Goal: Use online tool/utility: Utilize a website feature to perform a specific function

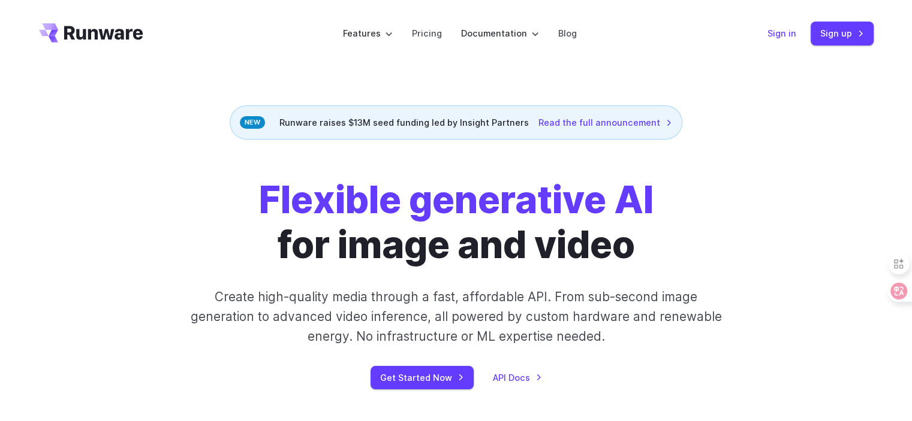
click at [777, 38] on link "Sign in" at bounding box center [781, 33] width 29 height 14
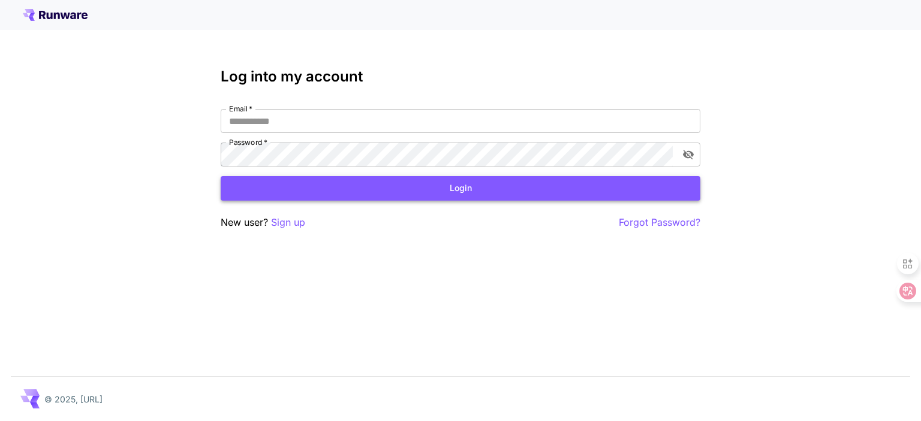
type input "**********"
click at [464, 195] on button "Login" at bounding box center [461, 188] width 480 height 25
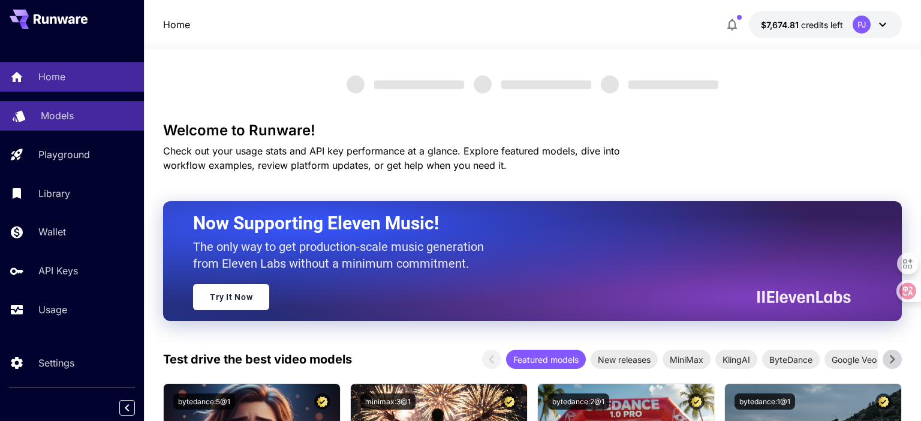
click at [76, 122] on div "Models" at bounding box center [88, 115] width 94 height 14
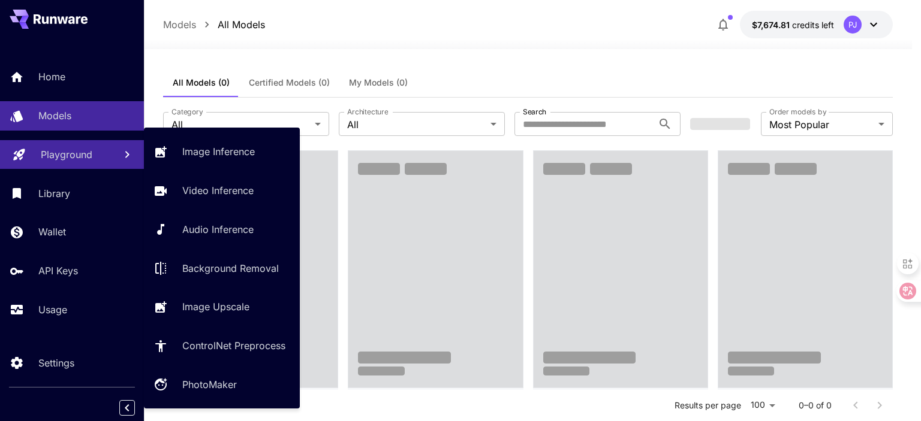
click at [68, 156] on p "Playground" at bounding box center [67, 154] width 52 height 14
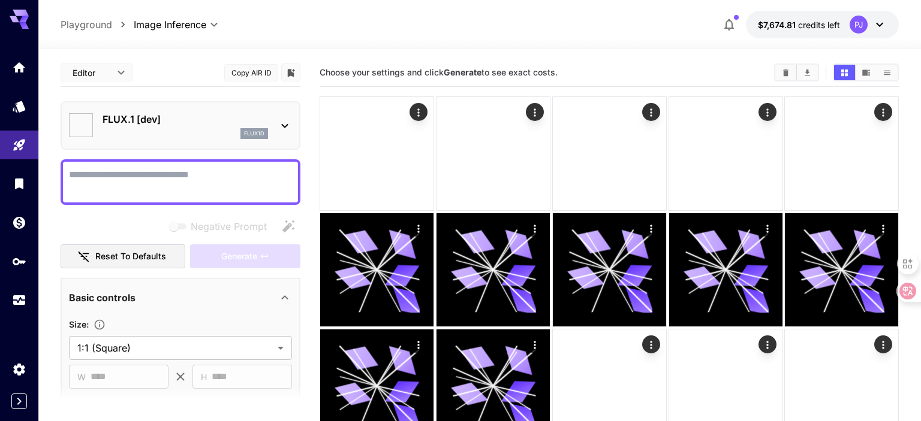
type input "**********"
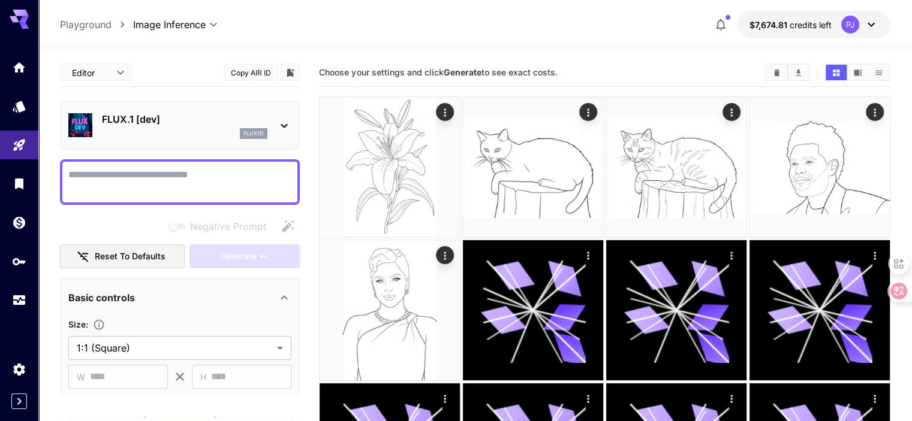
click at [189, 181] on textarea "Negative Prompt" at bounding box center [179, 182] width 223 height 29
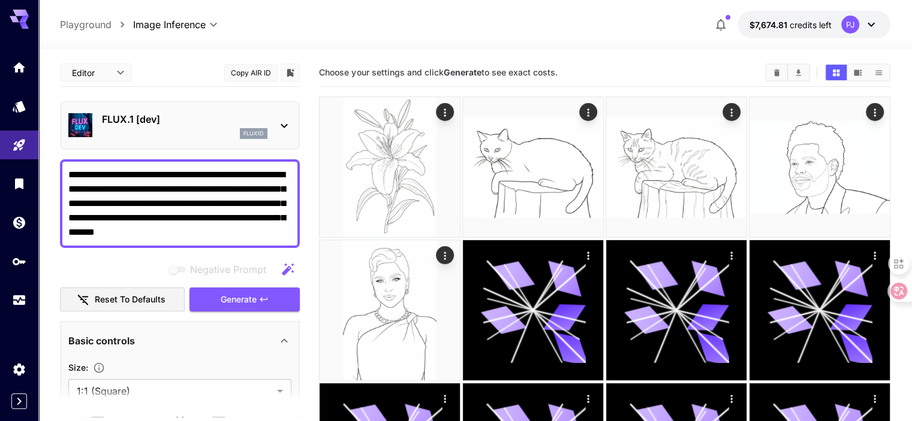
type textarea "**********"
click at [216, 123] on p "FLUX.1 [dev]" at bounding box center [184, 119] width 165 height 14
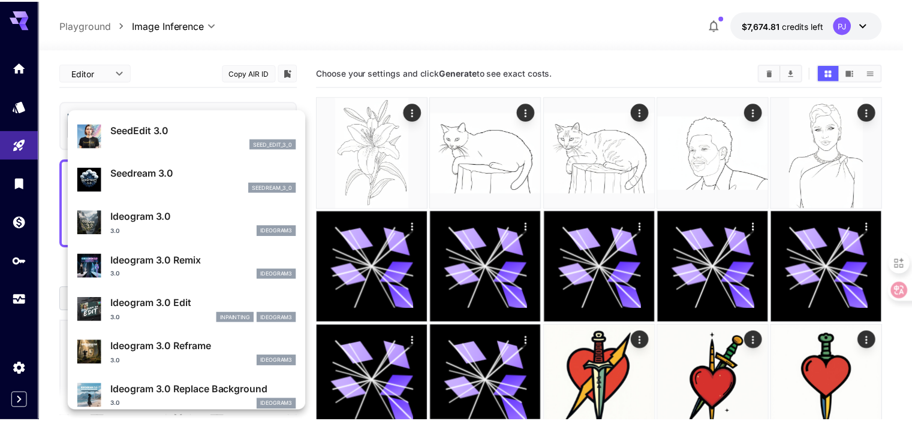
scroll to position [121, 0]
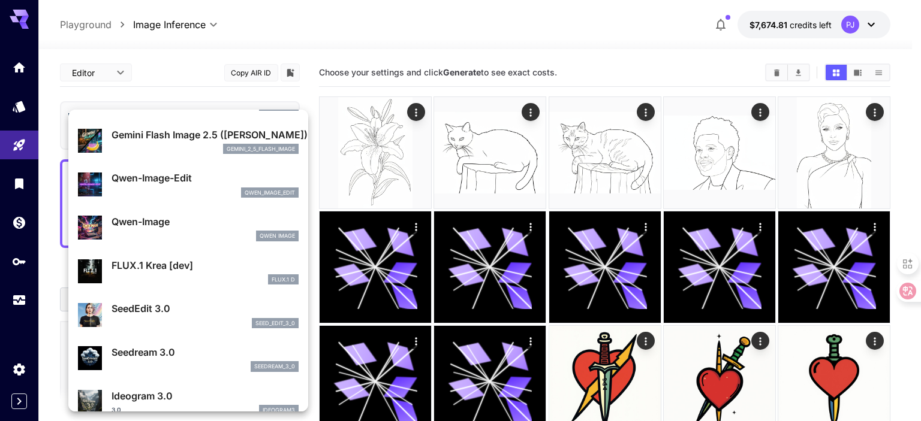
click at [200, 144] on div "gemini_2_5_flash_image" at bounding box center [204, 149] width 187 height 11
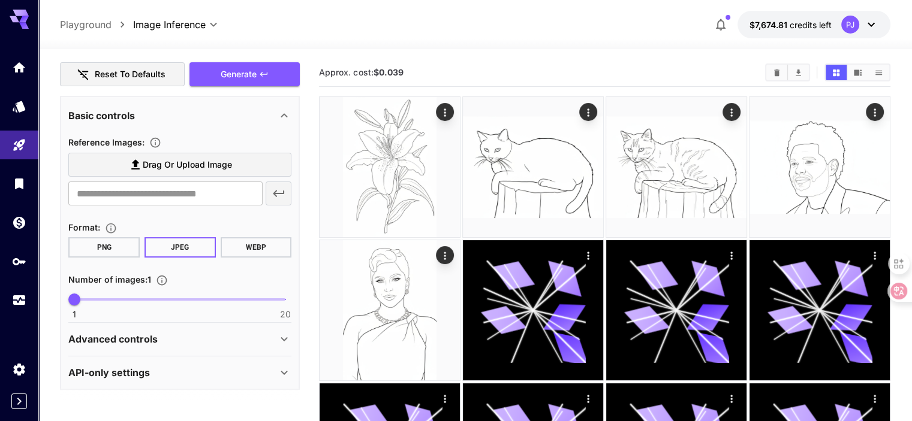
scroll to position [240, 0]
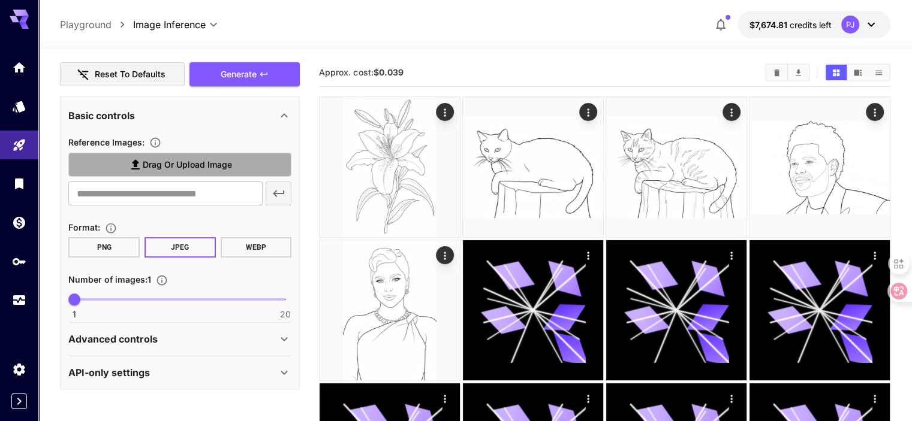
click at [117, 158] on label "Drag or upload image" at bounding box center [179, 165] width 223 height 25
click at [0, 0] on input "Drag or upload image" at bounding box center [0, 0] width 0 height 0
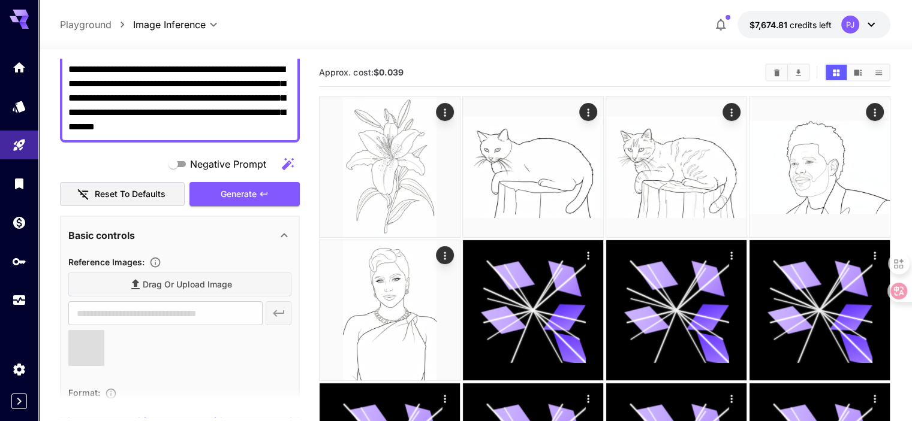
scroll to position [285, 0]
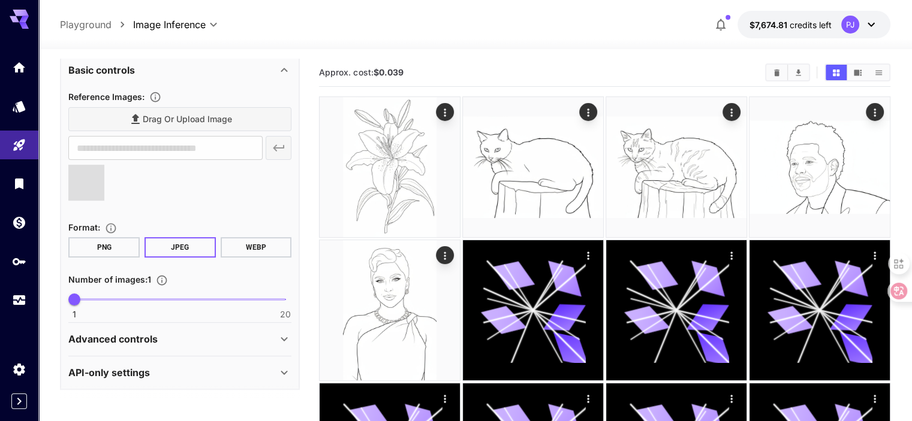
type input "**********"
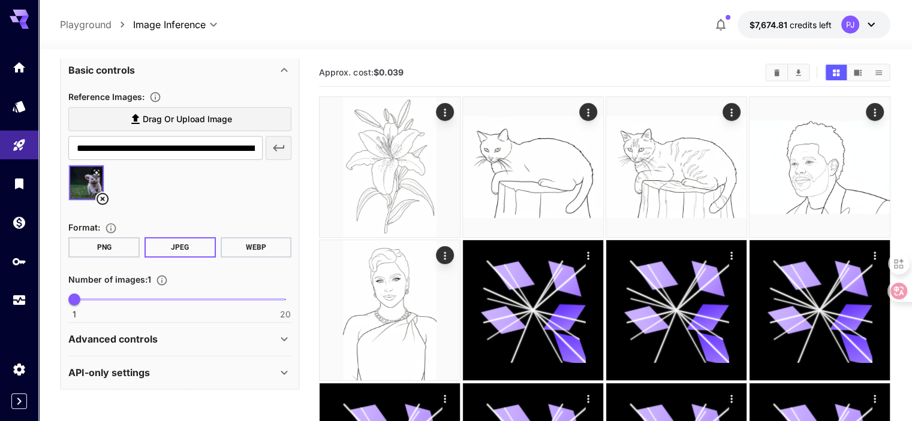
scroll to position [0, 0]
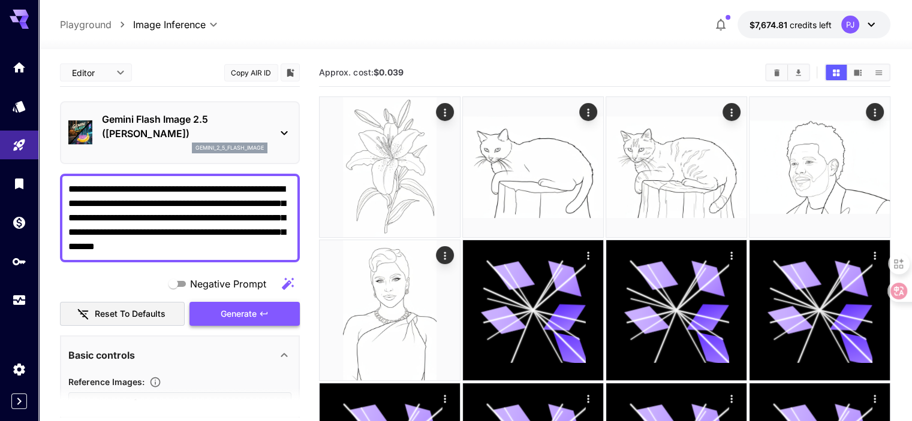
click at [270, 313] on button "Generate" at bounding box center [244, 314] width 110 height 25
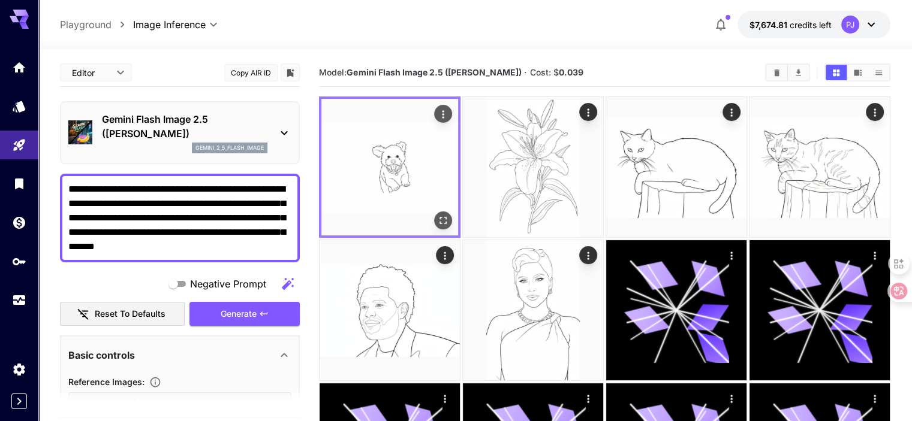
click at [437, 215] on icon "Open in fullscreen" at bounding box center [443, 221] width 12 height 12
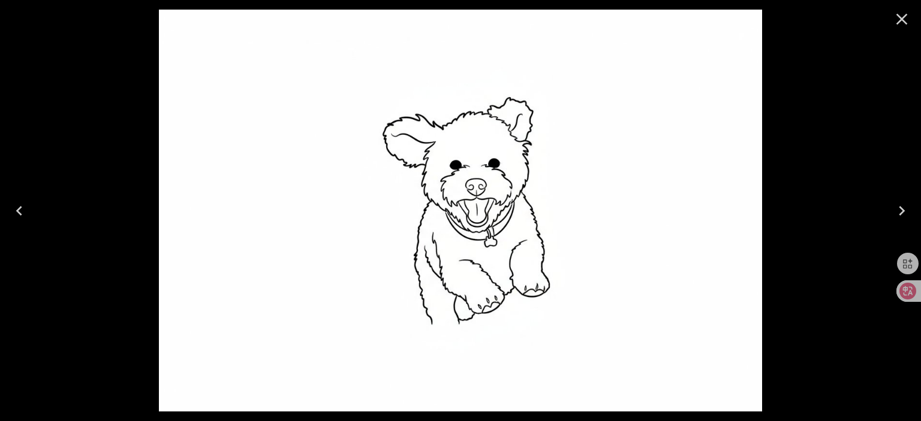
click at [902, 22] on icon "Close" at bounding box center [901, 19] width 19 height 19
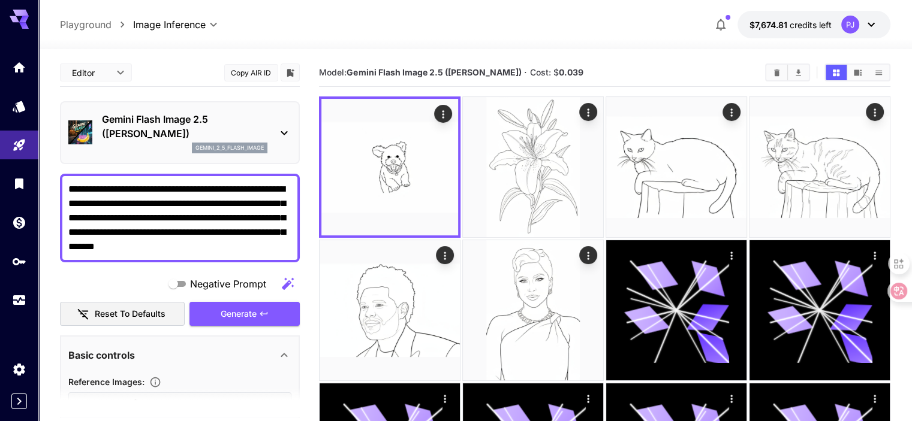
scroll to position [180, 0]
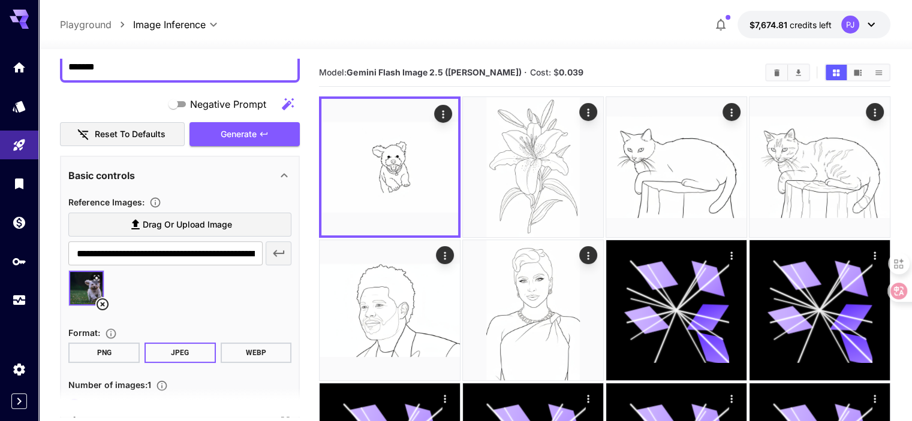
click at [103, 307] on icon at bounding box center [102, 304] width 14 height 14
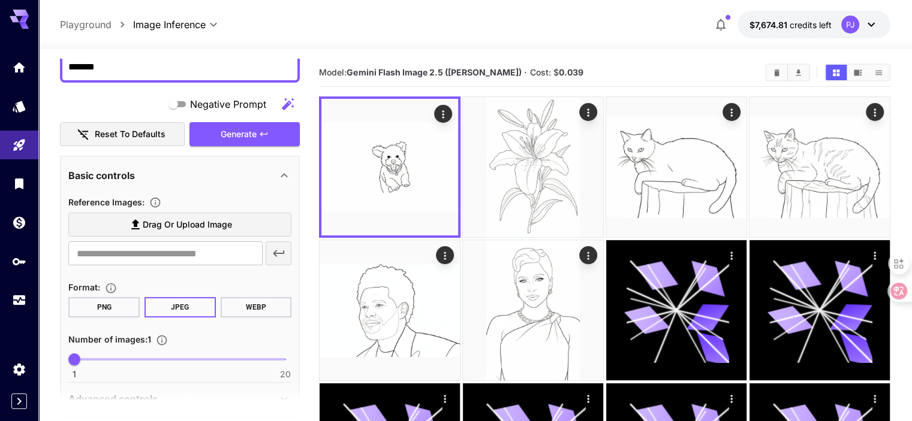
click at [132, 215] on label "Drag or upload image" at bounding box center [179, 225] width 223 height 25
click at [0, 0] on input "Drag or upload image" at bounding box center [0, 0] width 0 height 0
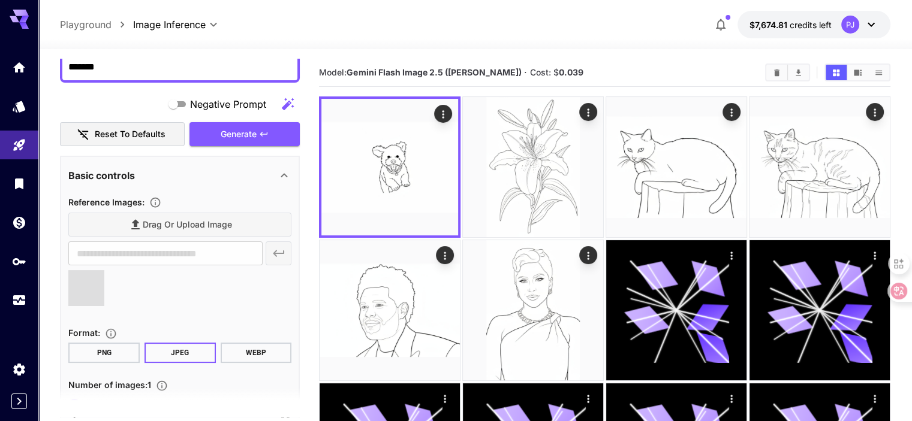
type input "**********"
click at [230, 132] on span "Generate" at bounding box center [239, 134] width 36 height 15
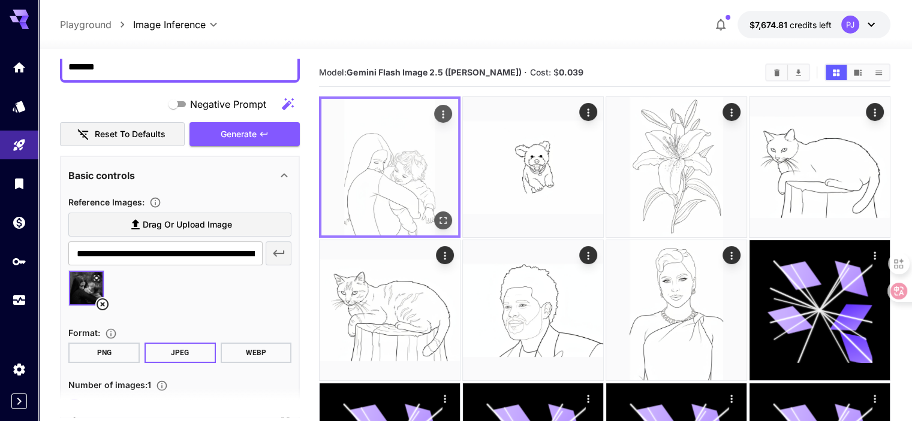
click at [437, 215] on icon "Open in fullscreen" at bounding box center [443, 221] width 12 height 12
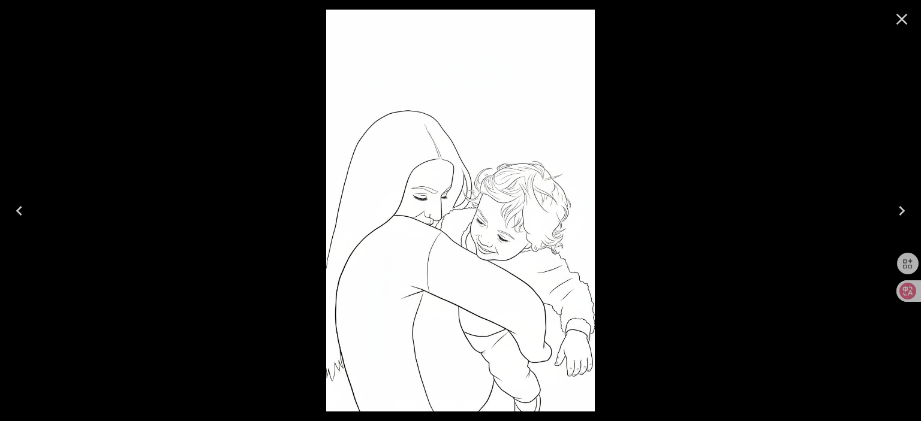
click at [905, 21] on icon "Close" at bounding box center [901, 19] width 19 height 19
